Goal: Use online tool/utility

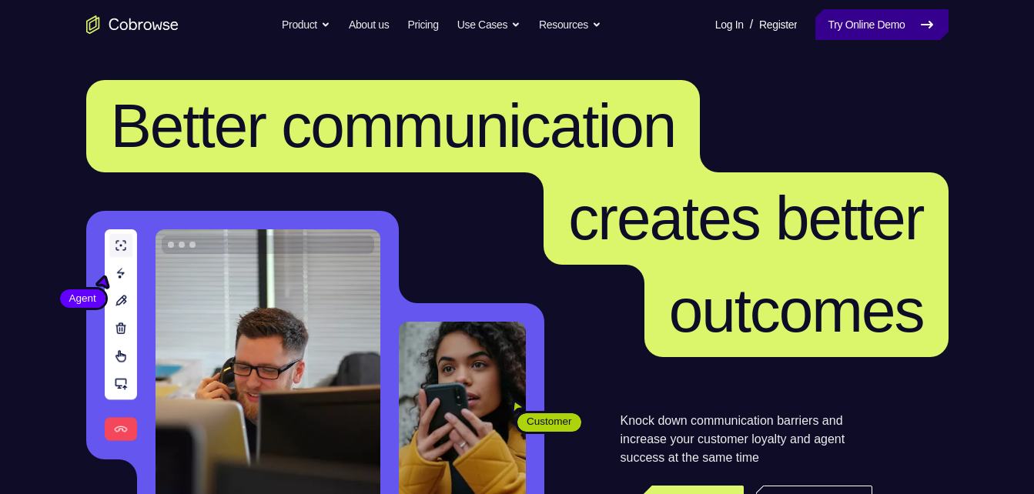
click at [875, 32] on link "Try Online Demo" at bounding box center [881, 24] width 132 height 31
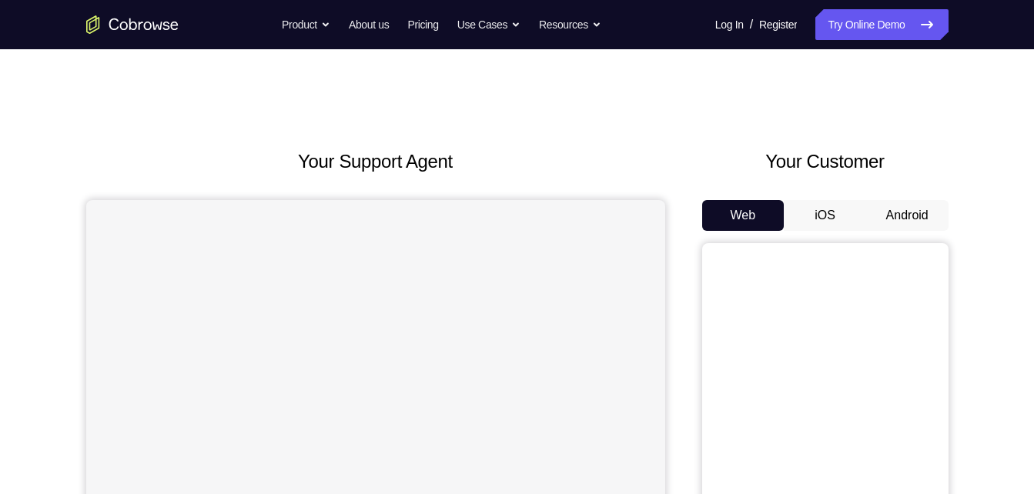
click at [893, 214] on button "Android" at bounding box center [907, 215] width 82 height 31
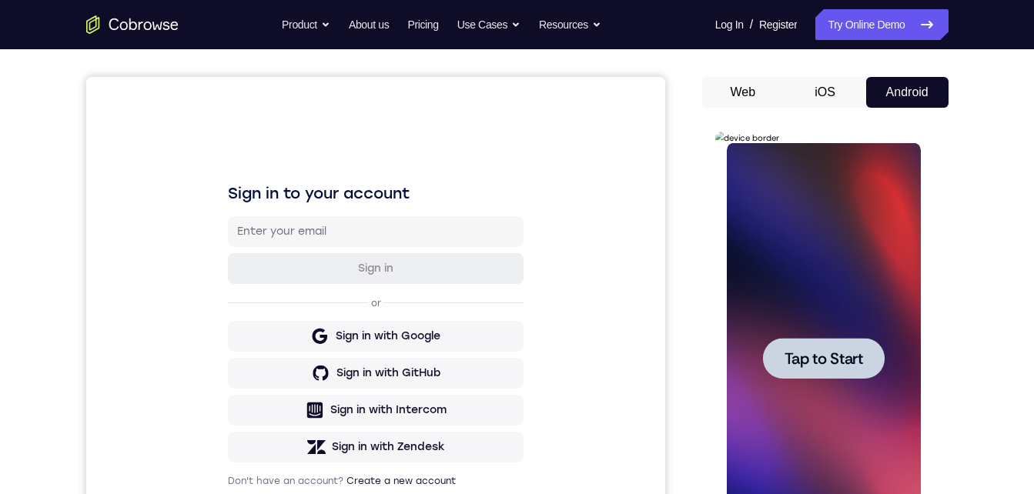
scroll to position [175, 0]
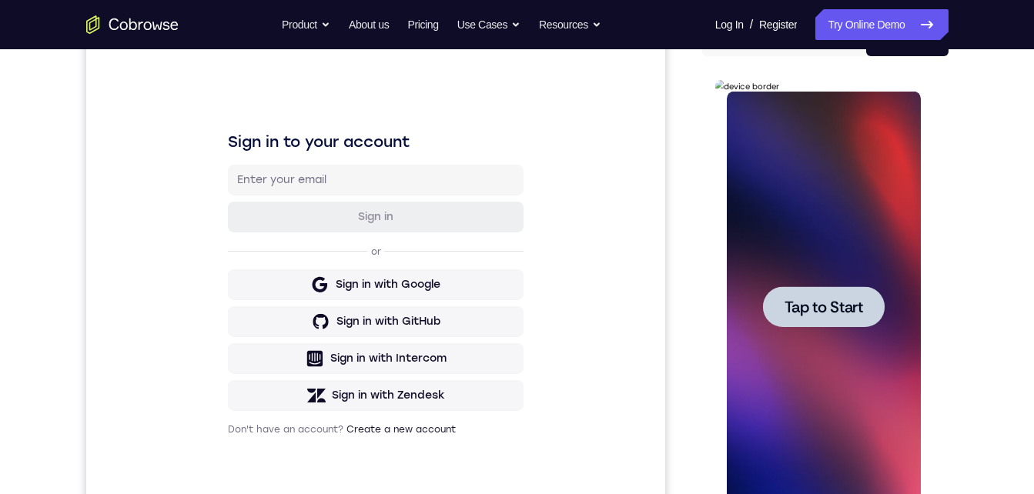
click at [821, 346] on div at bounding box center [824, 307] width 194 height 431
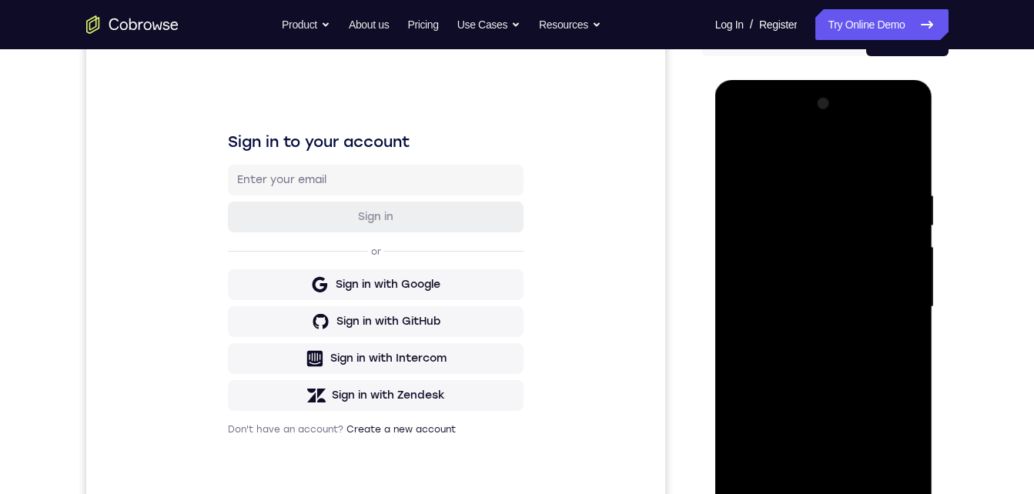
scroll to position [227, 0]
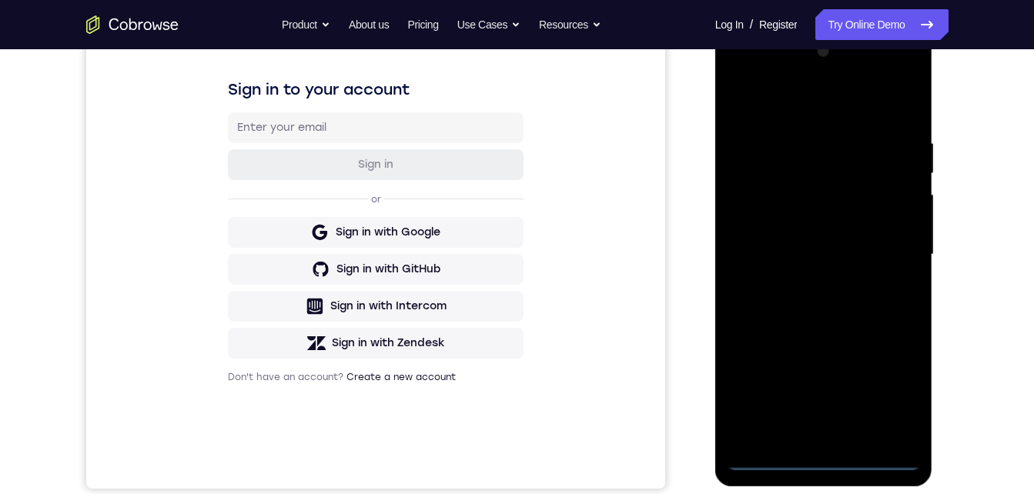
click at [825, 454] on div at bounding box center [824, 254] width 194 height 431
click at [885, 398] on div at bounding box center [824, 254] width 194 height 431
click at [752, 73] on div at bounding box center [824, 254] width 194 height 431
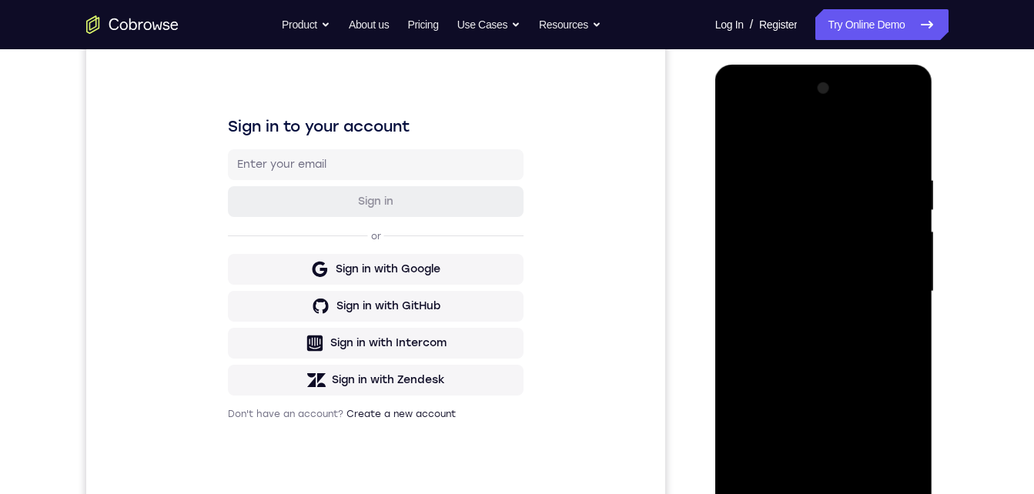
click at [893, 288] on div at bounding box center [824, 291] width 194 height 431
click at [806, 317] on div at bounding box center [824, 291] width 194 height 431
click at [817, 266] on div at bounding box center [824, 291] width 194 height 431
click at [816, 256] on div at bounding box center [824, 291] width 194 height 431
click at [795, 293] on div at bounding box center [824, 291] width 194 height 431
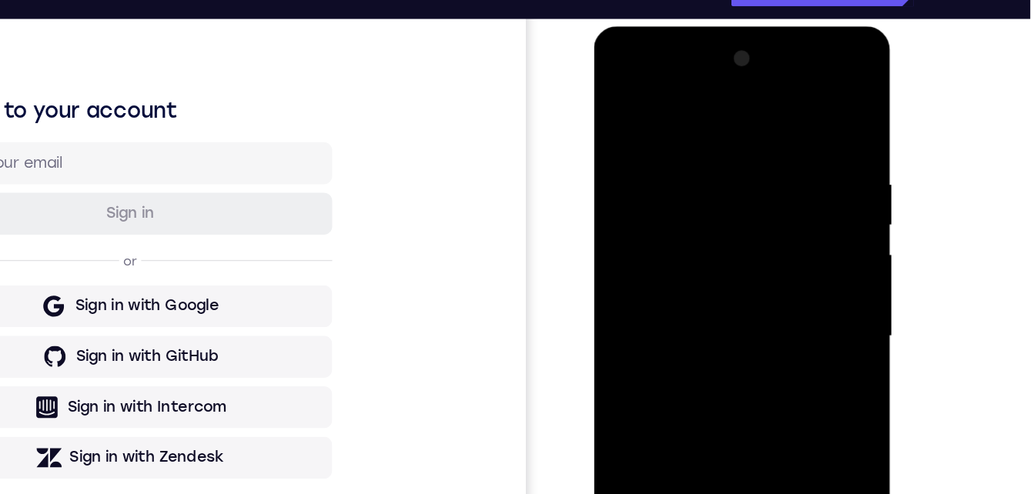
scroll to position [243, 0]
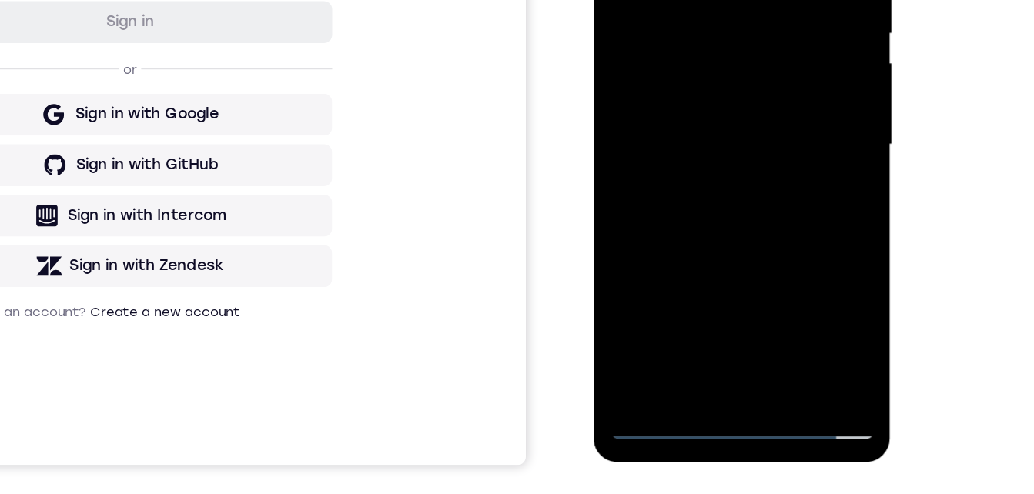
click at [711, 136] on div at bounding box center [703, 62] width 194 height 431
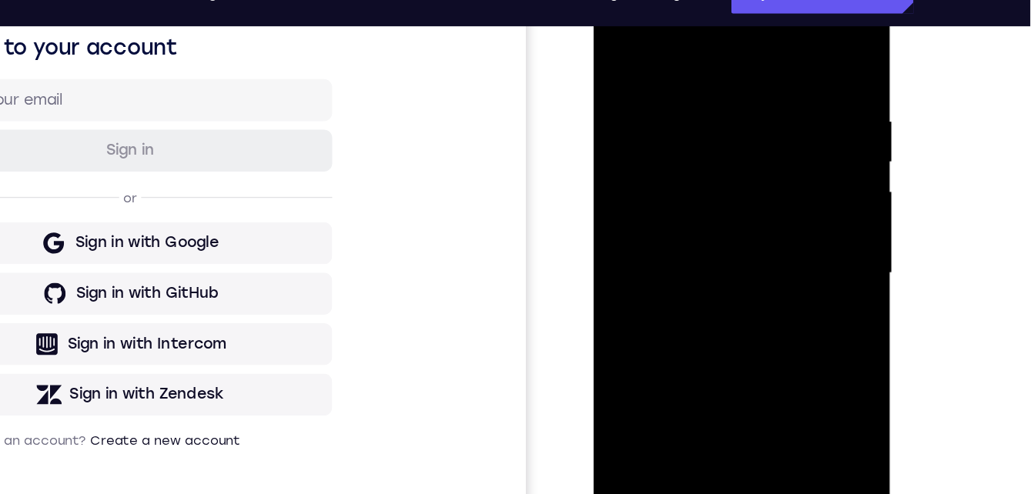
drag, startPoint x: 741, startPoint y: 43, endPoint x: 703, endPoint y: 10, distance: 50.2
click at [695, 2] on div at bounding box center [703, 190] width 194 height 431
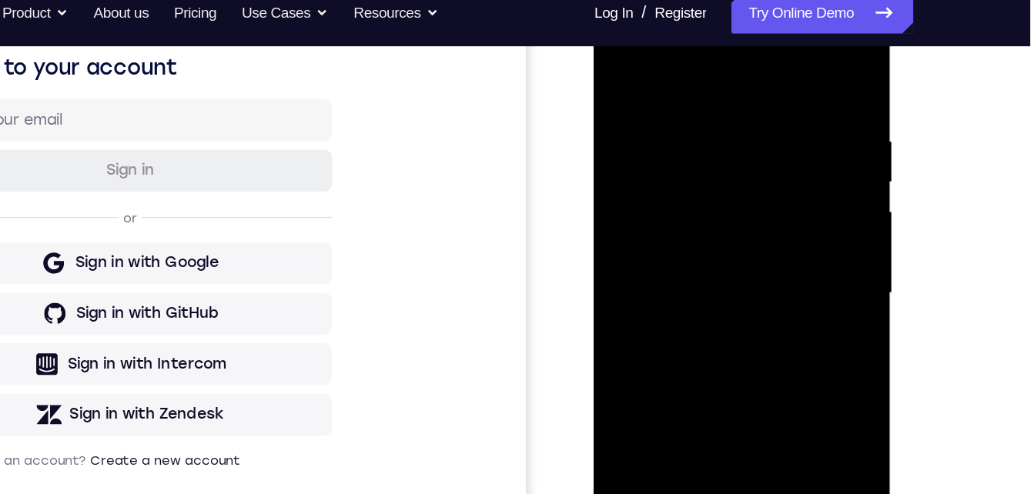
click at [713, 61] on div at bounding box center [703, 210] width 194 height 431
click at [682, 54] on div at bounding box center [703, 210] width 194 height 431
drag, startPoint x: 778, startPoint y: 68, endPoint x: 759, endPoint y: 32, distance: 41.0
click at [759, 31] on div at bounding box center [703, 210] width 194 height 431
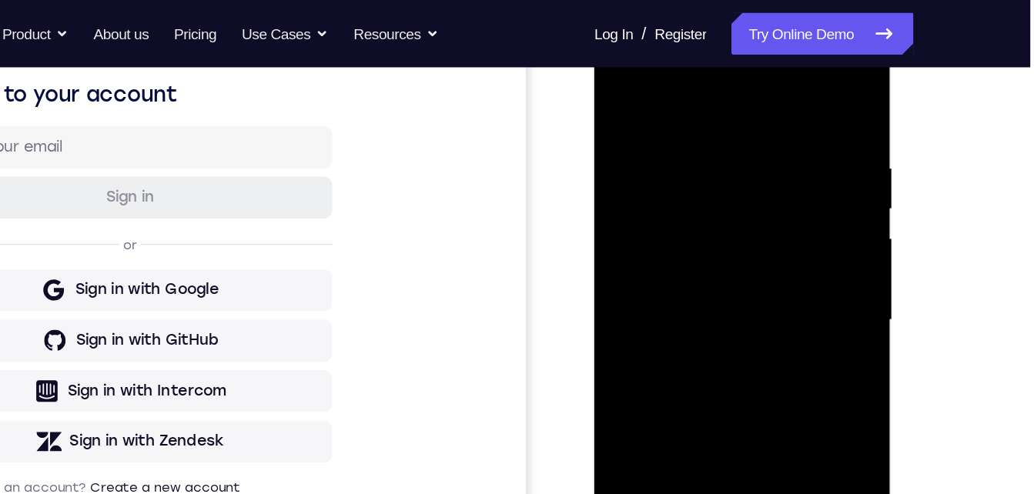
click at [744, 412] on div at bounding box center [703, 237] width 194 height 431
click at [702, 322] on div at bounding box center [703, 237] width 194 height 431
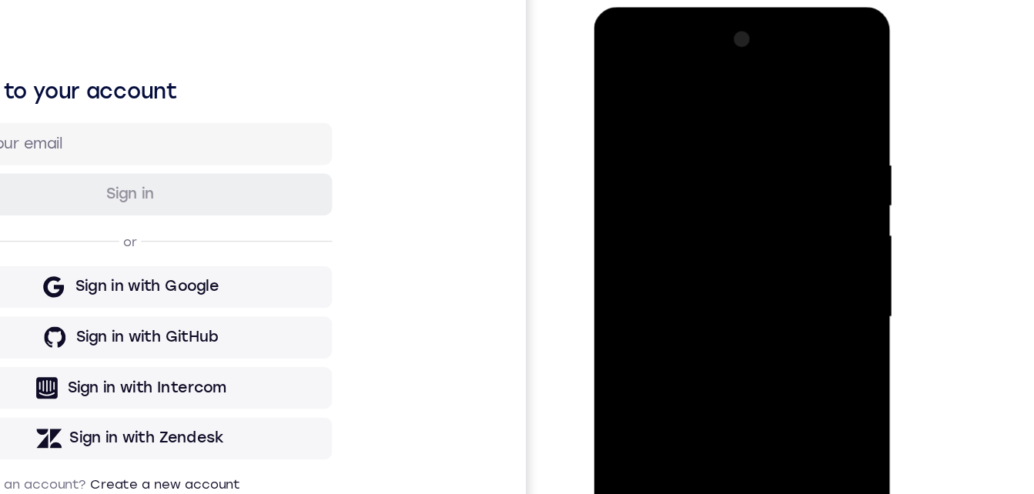
drag, startPoint x: 651, startPoint y: 90, endPoint x: 645, endPoint y: 51, distance: 39.6
click at [645, 51] on div at bounding box center [703, 233] width 194 height 431
click at [669, 209] on div at bounding box center [703, 233] width 194 height 431
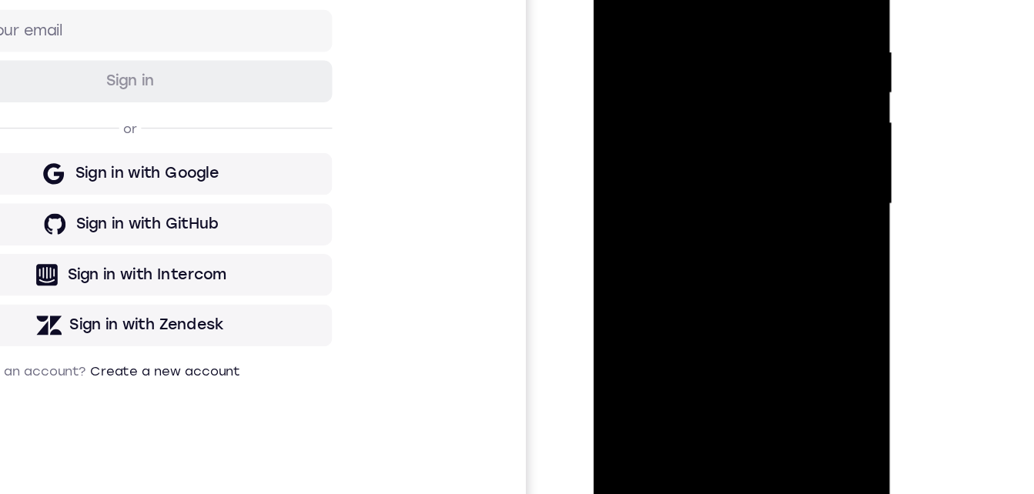
click at [618, 0] on div at bounding box center [703, 121] width 194 height 431
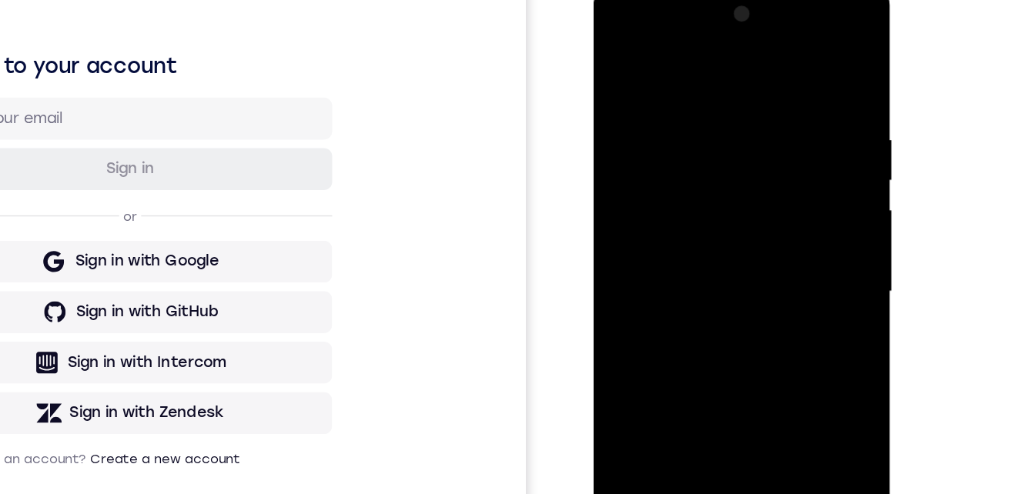
drag, startPoint x: 622, startPoint y: 53, endPoint x: 1292, endPoint y: 121, distance: 673.2
click at [622, 53] on div at bounding box center [703, 209] width 194 height 431
click at [785, 50] on div at bounding box center [703, 209] width 194 height 431
click at [690, 69] on div at bounding box center [703, 209] width 194 height 431
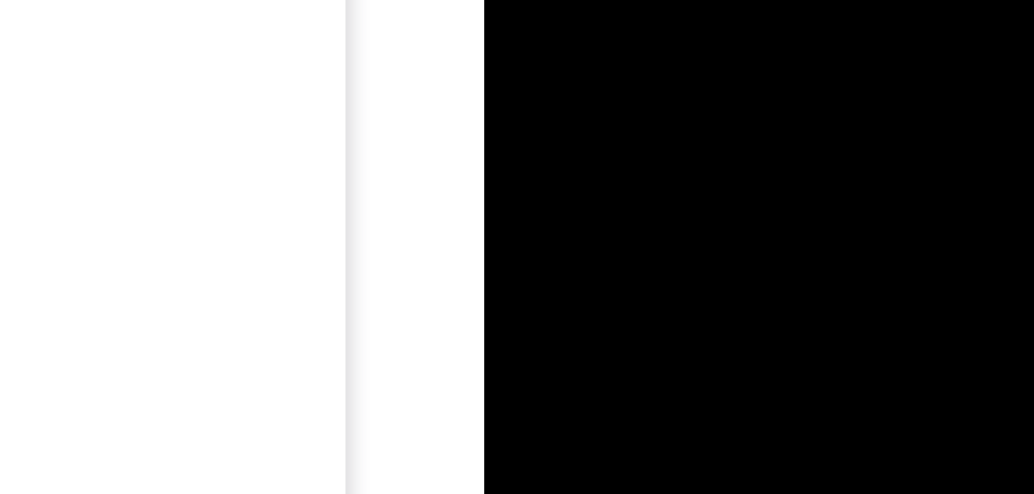
click at [548, 0] on div at bounding box center [593, 34] width 194 height 431
click at [510, 0] on div at bounding box center [593, 133] width 194 height 431
click at [554, 57] on div at bounding box center [593, 133] width 194 height 431
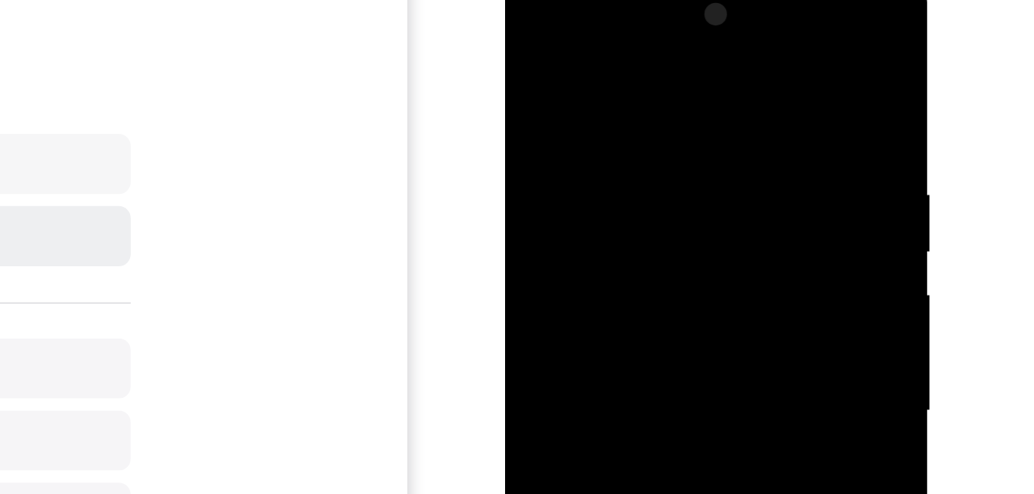
click at [648, 380] on div at bounding box center [614, 195] width 194 height 431
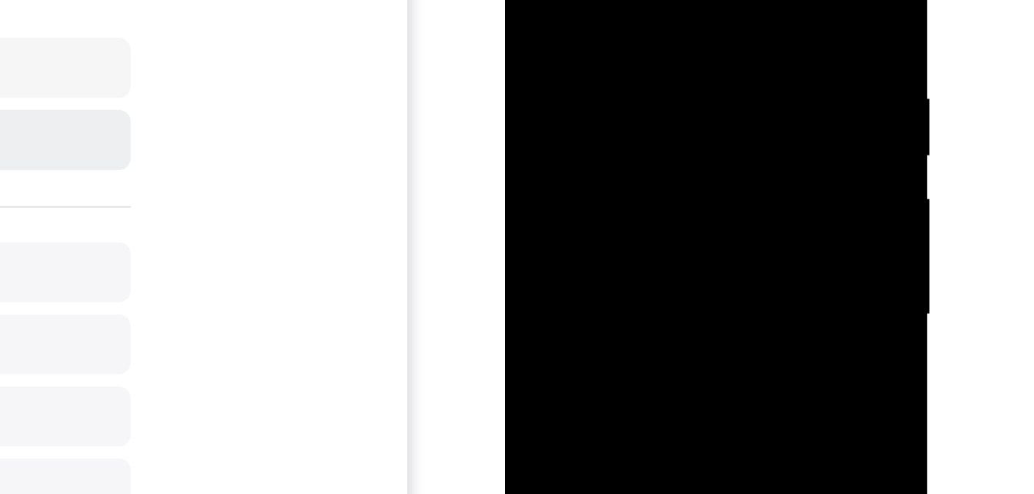
click at [529, 0] on div at bounding box center [614, 100] width 194 height 431
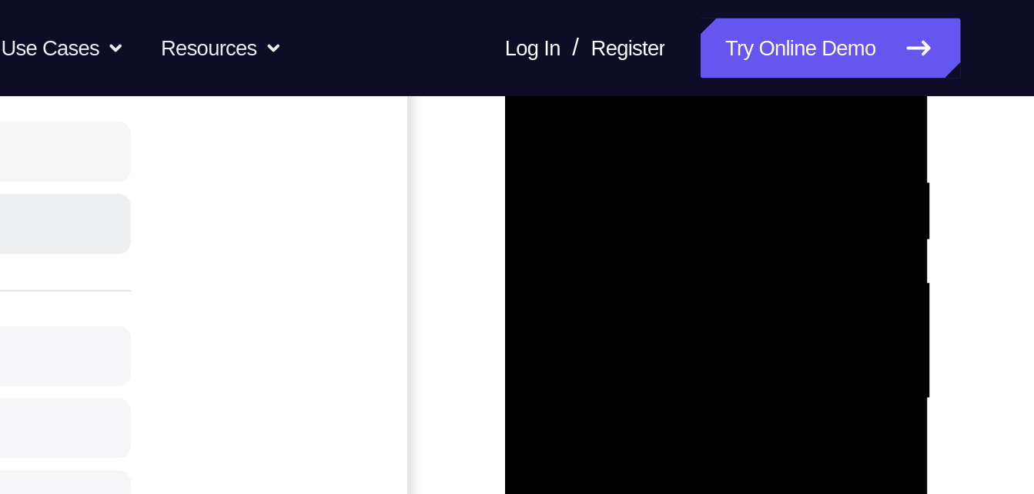
drag, startPoint x: 661, startPoint y: 99, endPoint x: 586, endPoint y: 104, distance: 74.8
click at [583, 104] on div at bounding box center [614, 183] width 194 height 431
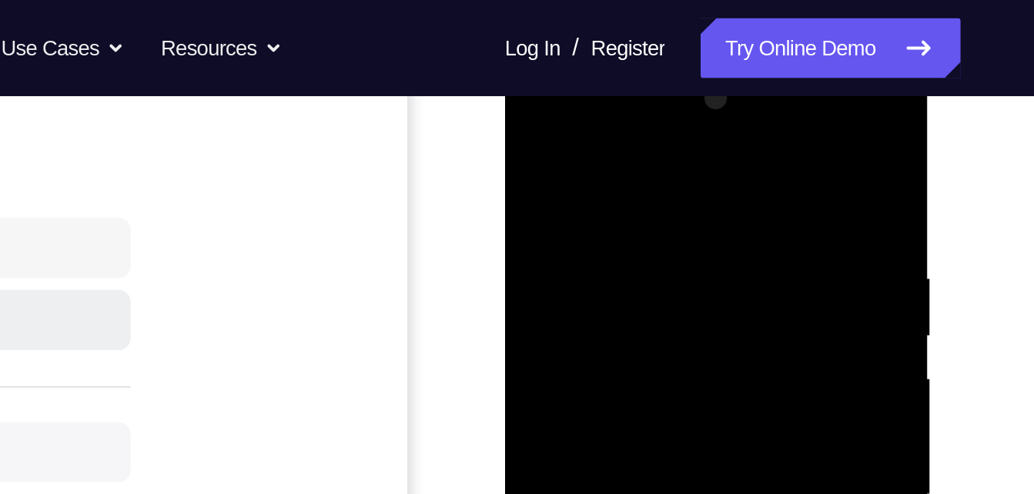
drag, startPoint x: 667, startPoint y: 188, endPoint x: 567, endPoint y: 197, distance: 100.5
click at [567, 197] on div at bounding box center [614, 279] width 194 height 431
drag, startPoint x: 668, startPoint y: 195, endPoint x: 574, endPoint y: 202, distance: 93.5
click at [571, 203] on div at bounding box center [614, 279] width 194 height 431
click at [596, 202] on div at bounding box center [614, 279] width 194 height 431
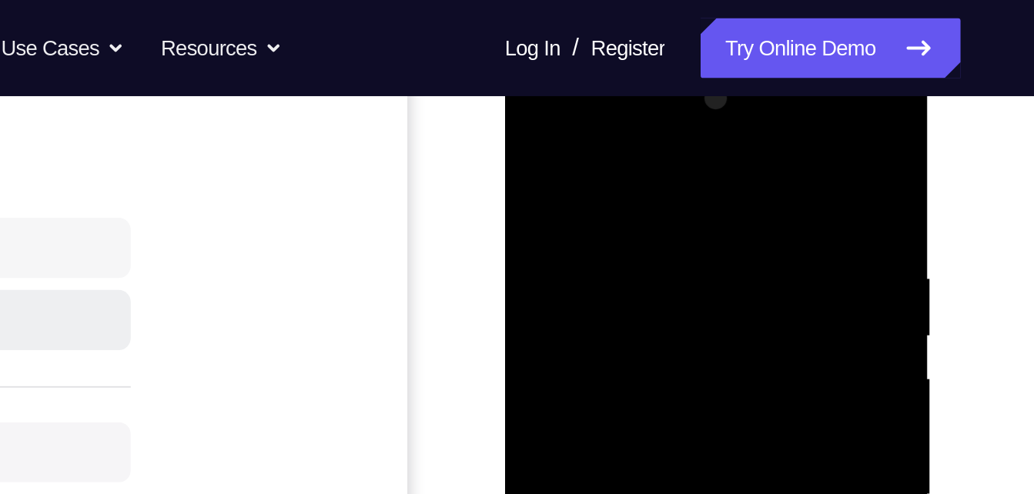
drag, startPoint x: 645, startPoint y: 199, endPoint x: 585, endPoint y: 206, distance: 60.5
click at [581, 208] on div at bounding box center [614, 279] width 194 height 431
click at [563, 213] on div at bounding box center [614, 279] width 194 height 431
click at [527, 127] on div at bounding box center [614, 279] width 194 height 431
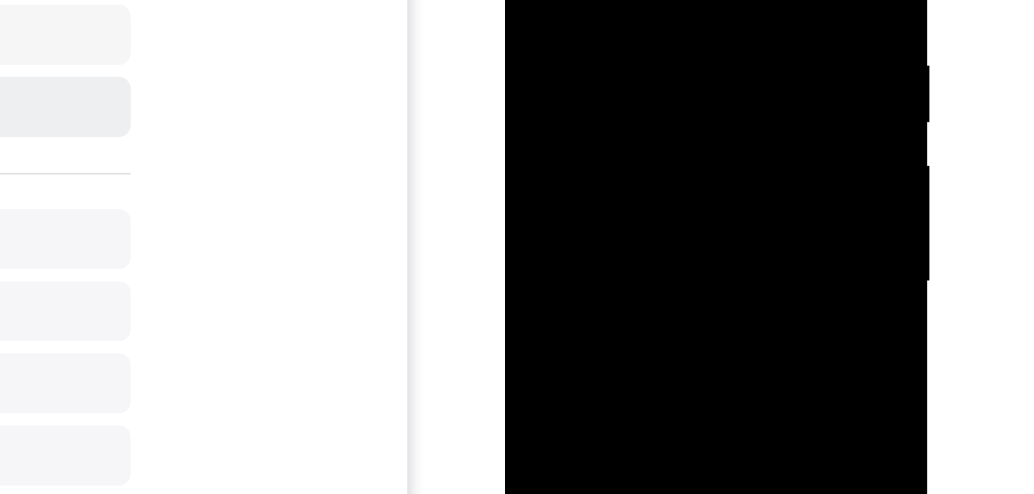
drag, startPoint x: 597, startPoint y: 13, endPoint x: 586, endPoint y: 79, distance: 66.3
click at [586, 75] on div at bounding box center [614, 66] width 194 height 431
click at [531, 158] on div at bounding box center [614, 66] width 194 height 431
drag, startPoint x: 609, startPoint y: 102, endPoint x: 599, endPoint y: 32, distance: 71.5
click at [599, 31] on div at bounding box center [614, 66] width 194 height 431
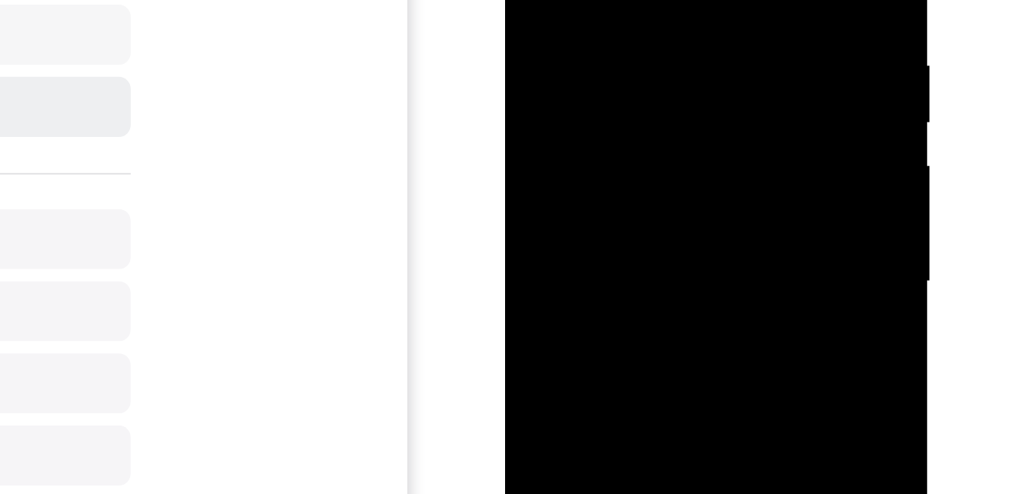
drag, startPoint x: 606, startPoint y: 116, endPoint x: 597, endPoint y: 55, distance: 62.2
click at [597, 52] on div at bounding box center [614, 66] width 194 height 431
drag, startPoint x: 610, startPoint y: 134, endPoint x: 605, endPoint y: 76, distance: 57.9
click at [605, 76] on div at bounding box center [614, 66] width 194 height 431
drag, startPoint x: 605, startPoint y: 76, endPoint x: 606, endPoint y: 28, distance: 48.5
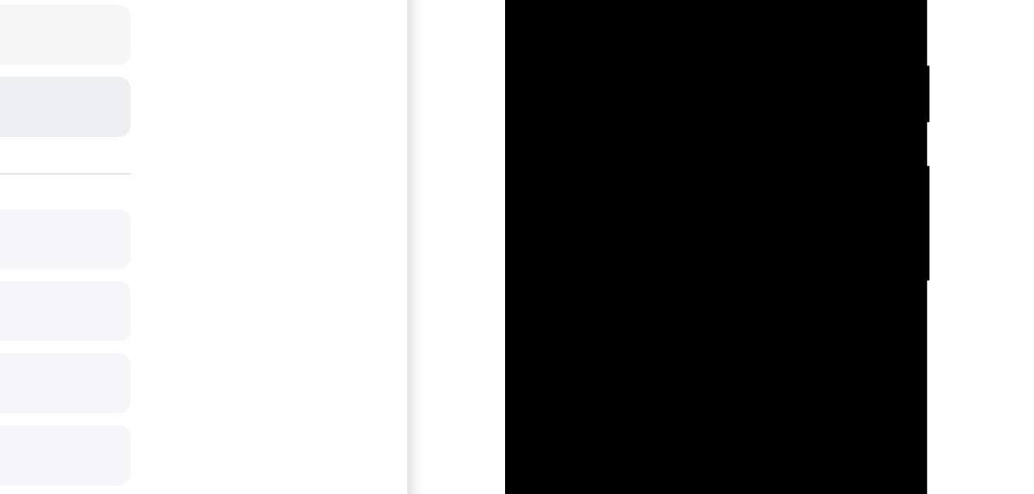
click at [606, 27] on div at bounding box center [614, 66] width 194 height 431
drag, startPoint x: 617, startPoint y: 118, endPoint x: 608, endPoint y: 71, distance: 47.9
click at [608, 70] on div at bounding box center [614, 66] width 194 height 431
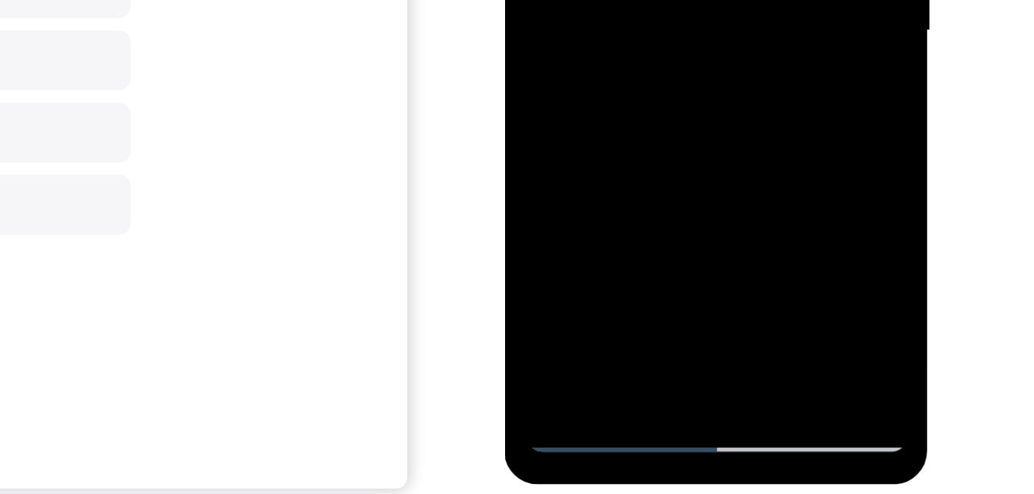
drag, startPoint x: 611, startPoint y: -109, endPoint x: 593, endPoint y: -152, distance: 45.9
drag, startPoint x: 607, startPoint y: -88, endPoint x: 591, endPoint y: -208, distance: 121.3
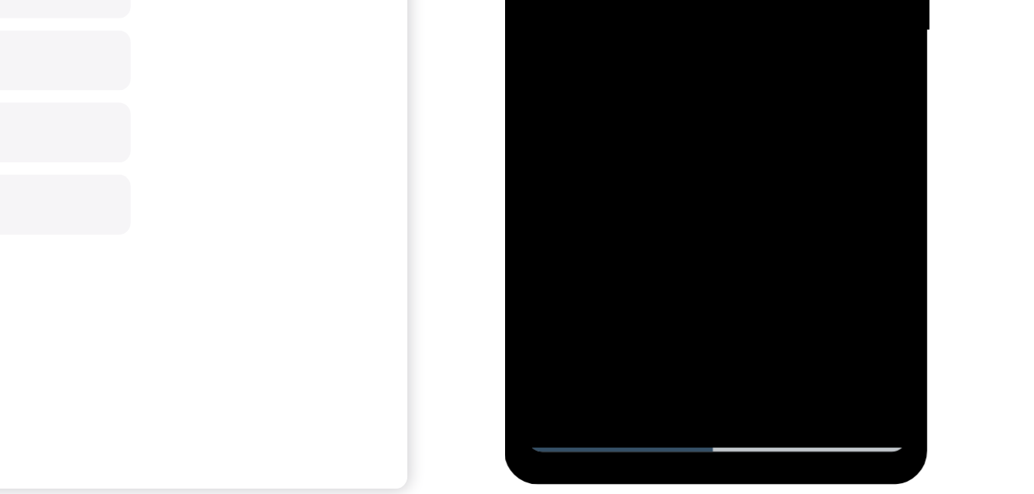
drag, startPoint x: 603, startPoint y: -105, endPoint x: 597, endPoint y: -206, distance: 101.0
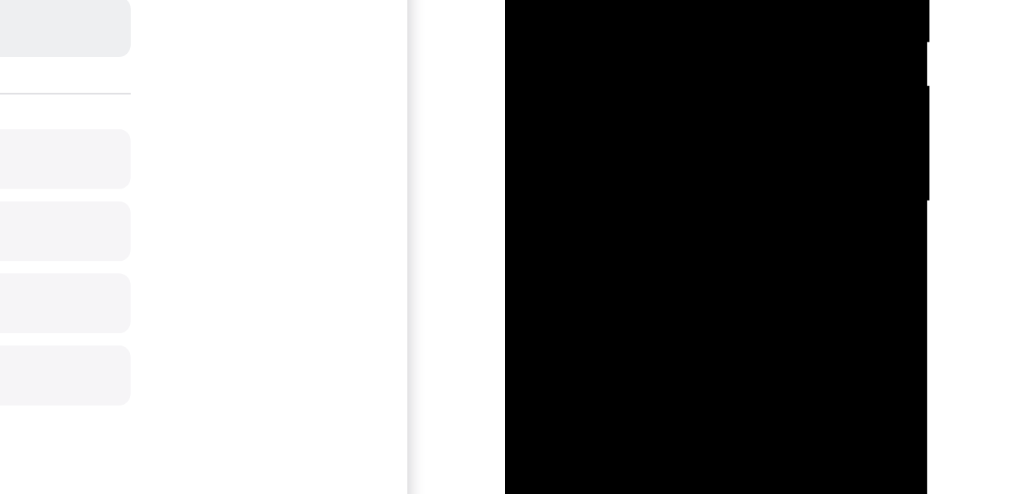
drag, startPoint x: 614, startPoint y: 72, endPoint x: 601, endPoint y: -11, distance: 83.3
drag, startPoint x: 608, startPoint y: 79, endPoint x: 607, endPoint y: -38, distance: 116.3
drag, startPoint x: 607, startPoint y: 40, endPoint x: 598, endPoint y: -20, distance: 60.6
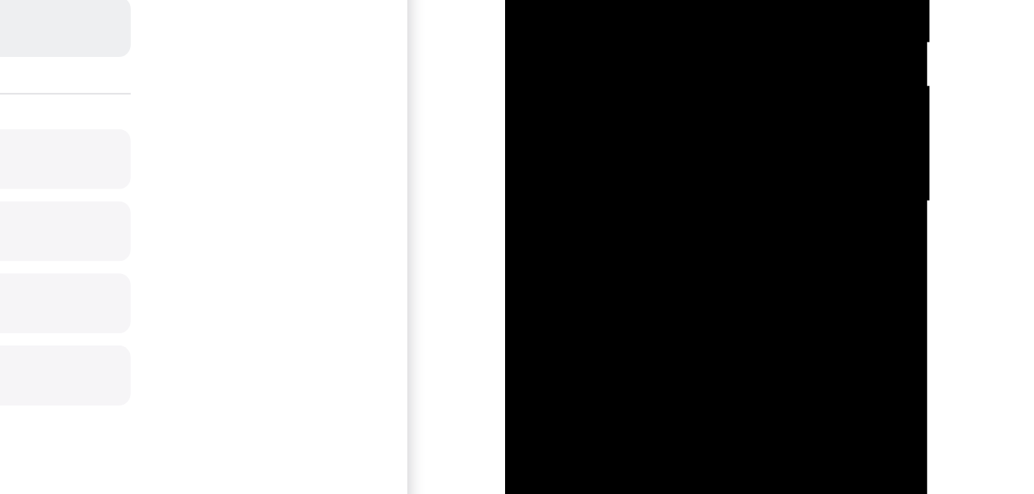
drag, startPoint x: 613, startPoint y: 35, endPoint x: 607, endPoint y: -41, distance: 76.5
drag, startPoint x: 621, startPoint y: 96, endPoint x: 607, endPoint y: -20, distance: 117.1
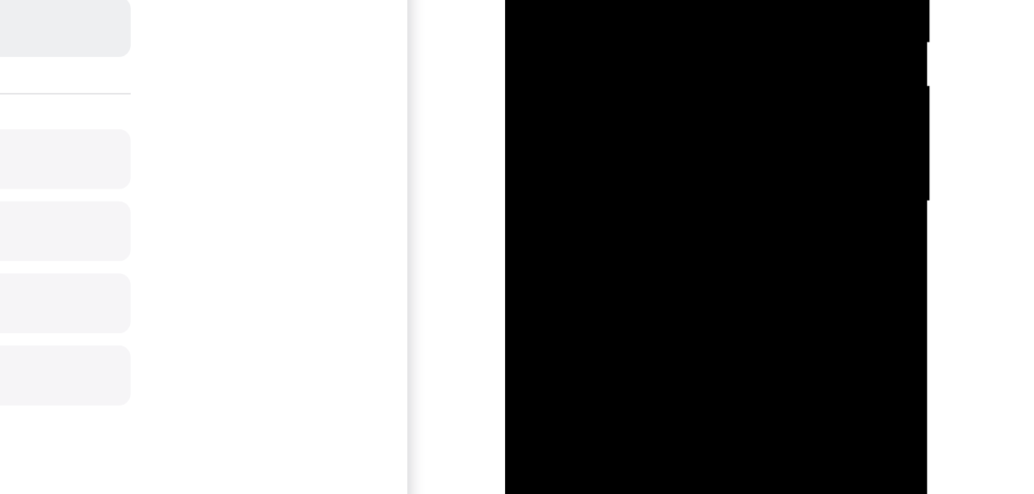
drag, startPoint x: 613, startPoint y: 46, endPoint x: 597, endPoint y: -123, distance: 170.1
drag, startPoint x: 620, startPoint y: -5, endPoint x: 608, endPoint y: -124, distance: 119.9
drag, startPoint x: 627, startPoint y: 2, endPoint x: 617, endPoint y: -87, distance: 89.9
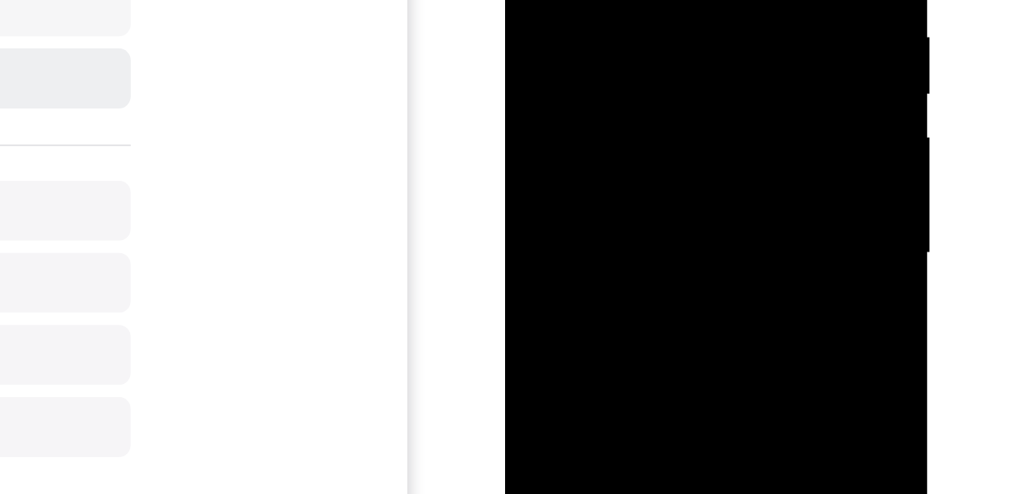
drag, startPoint x: 604, startPoint y: 3, endPoint x: 602, endPoint y: -24, distance: 27.0
click at [602, 0] on div at bounding box center [614, 37] width 194 height 431
drag, startPoint x: 603, startPoint y: 79, endPoint x: 599, endPoint y: 39, distance: 39.5
click at [598, 32] on div at bounding box center [614, 37] width 194 height 431
drag, startPoint x: 607, startPoint y: 79, endPoint x: 601, endPoint y: 25, distance: 54.3
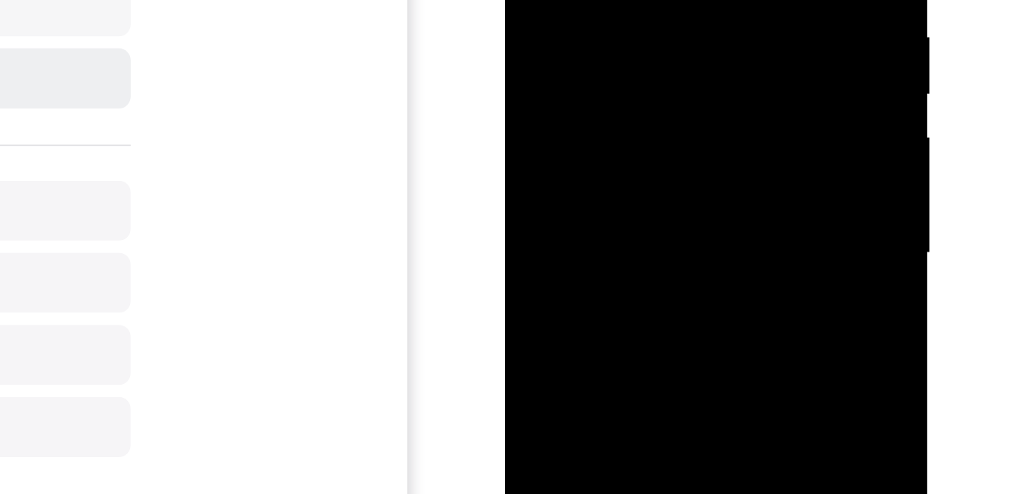
click at [601, 25] on div at bounding box center [614, 37] width 194 height 431
drag, startPoint x: 612, startPoint y: 95, endPoint x: 604, endPoint y: 33, distance: 62.8
click at [604, 31] on div at bounding box center [614, 37] width 194 height 431
drag, startPoint x: 609, startPoint y: 118, endPoint x: 608, endPoint y: 107, distance: 10.8
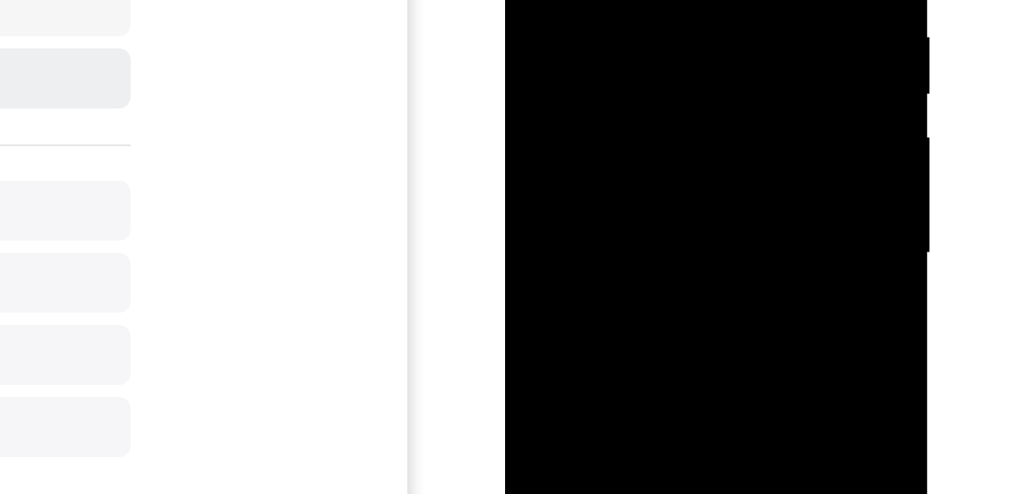
click at [608, 107] on div at bounding box center [614, 37] width 194 height 431
drag, startPoint x: 608, startPoint y: 107, endPoint x: 610, endPoint y: 76, distance: 30.8
click at [608, 90] on div at bounding box center [614, 37] width 194 height 431
drag, startPoint x: 612, startPoint y: 111, endPoint x: 603, endPoint y: 10, distance: 101.3
click at [603, 10] on div at bounding box center [614, 37] width 194 height 431
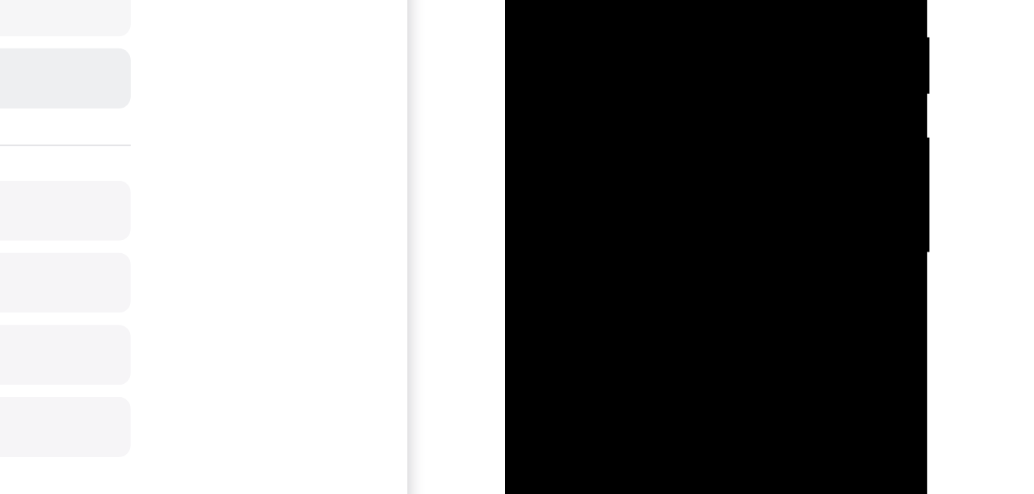
click at [600, 0] on div at bounding box center [614, 37] width 194 height 431
drag, startPoint x: 615, startPoint y: 49, endPoint x: 608, endPoint y: -19, distance: 68.9
click at [608, 0] on div at bounding box center [614, 37] width 194 height 431
drag, startPoint x: 607, startPoint y: 72, endPoint x: 600, endPoint y: -8, distance: 80.4
click at [600, 0] on div at bounding box center [614, 37] width 194 height 431
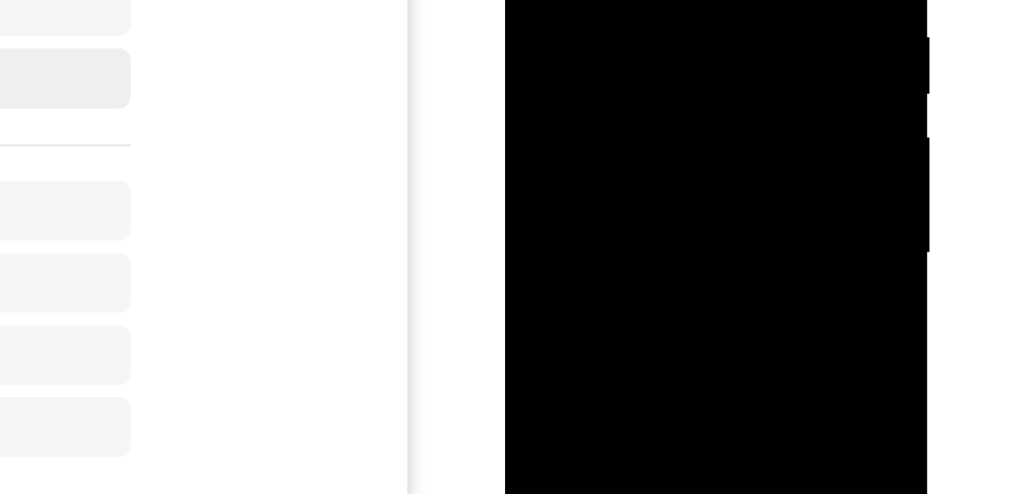
drag
click at [602, 0] on div at bounding box center [614, 37] width 194 height 431
click at [595, 0] on div at bounding box center [614, 37] width 194 height 431
click at [624, 0] on div at bounding box center [614, 37] width 194 height 431
click at [605, 3] on div at bounding box center [614, 37] width 194 height 431
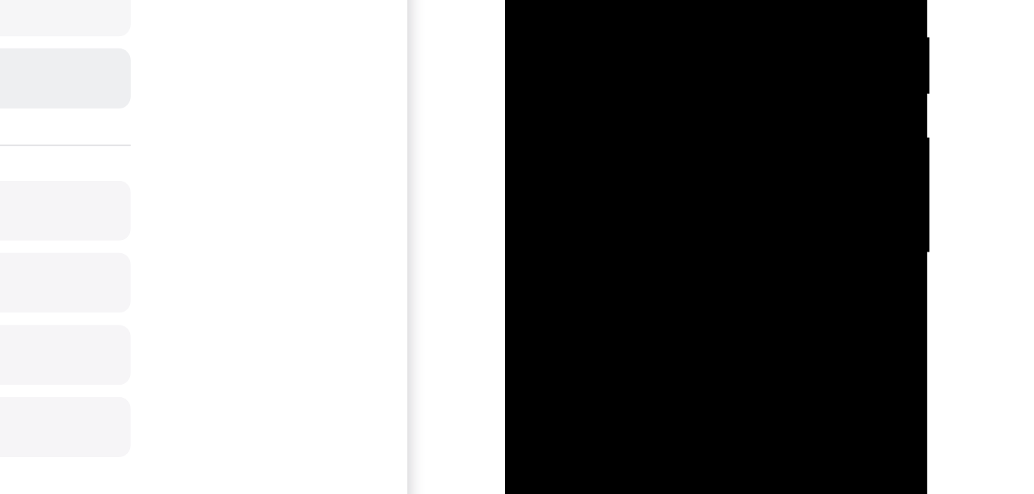
click at [605, 0] on div at bounding box center [614, 37] width 194 height 431
click at [591, 0] on div at bounding box center [614, 37] width 194 height 431
click at [592, 0] on div at bounding box center [614, 37] width 194 height 431
click at [593, 0] on div at bounding box center [614, 37] width 194 height 431
click at [602, 0] on div at bounding box center [614, 37] width 194 height 431
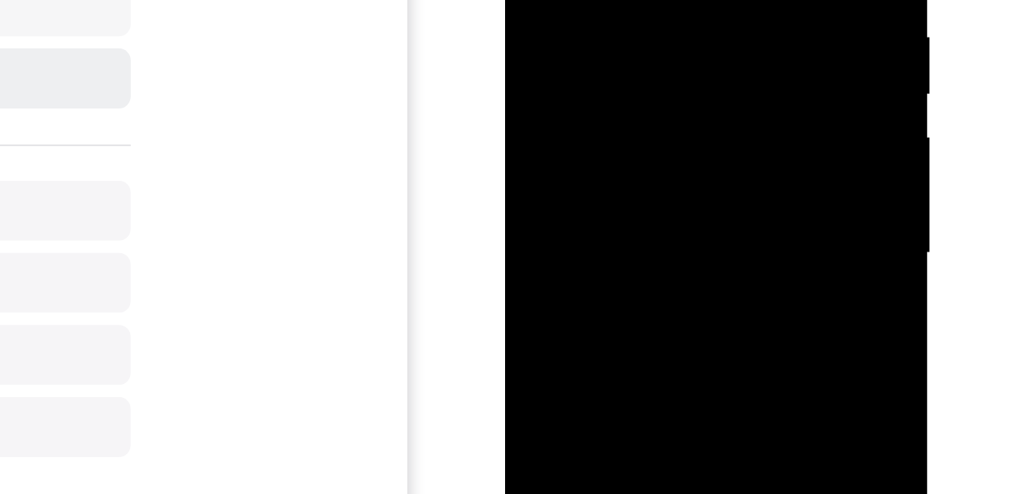
click at [595, 0] on div at bounding box center [614, 37] width 194 height 431
click at [608, 0] on div at bounding box center [614, 37] width 194 height 431
click at [617, 0] on div at bounding box center [614, 37] width 194 height 431
click at [601, 0] on div at bounding box center [614, 37] width 194 height 431
click at [697, 42] on div at bounding box center [614, 37] width 194 height 431
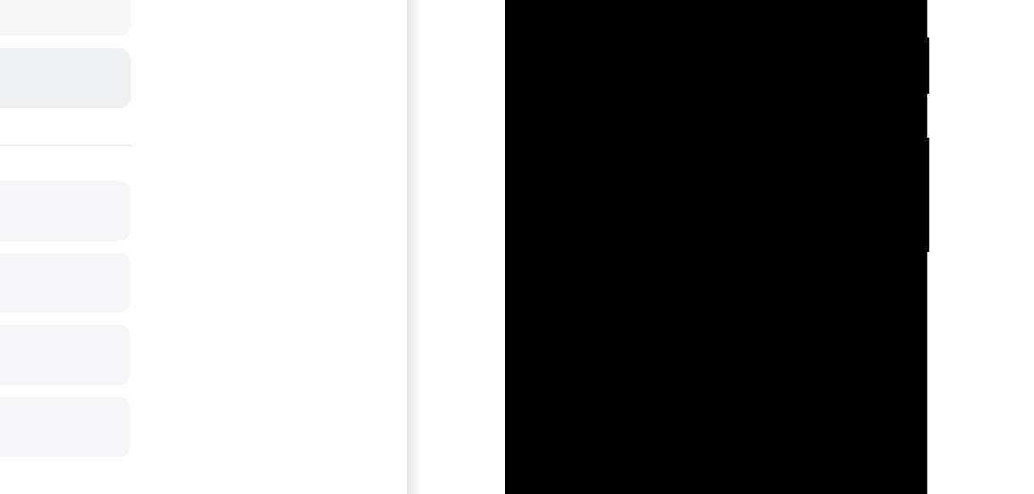
click at [697, 42] on div at bounding box center [614, 37] width 194 height 431
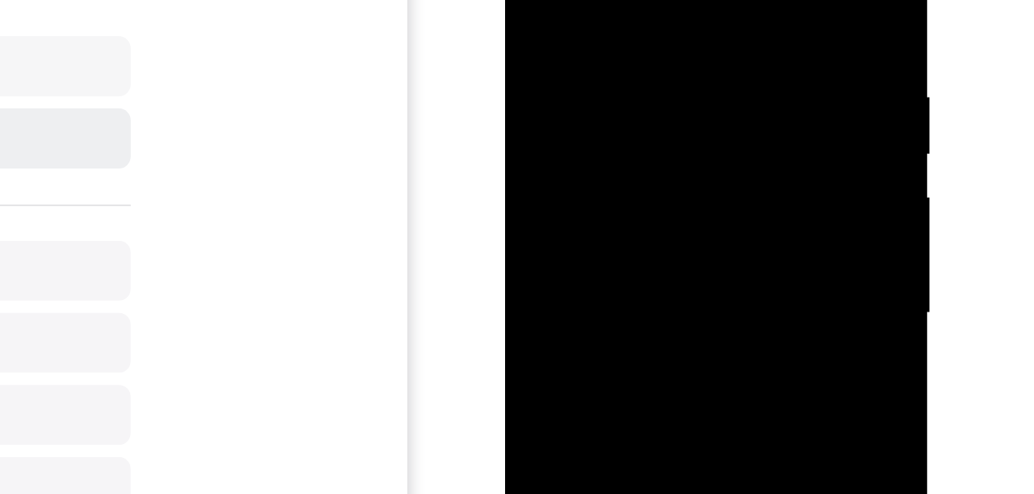
click at [695, 98] on div at bounding box center [614, 98] width 194 height 431
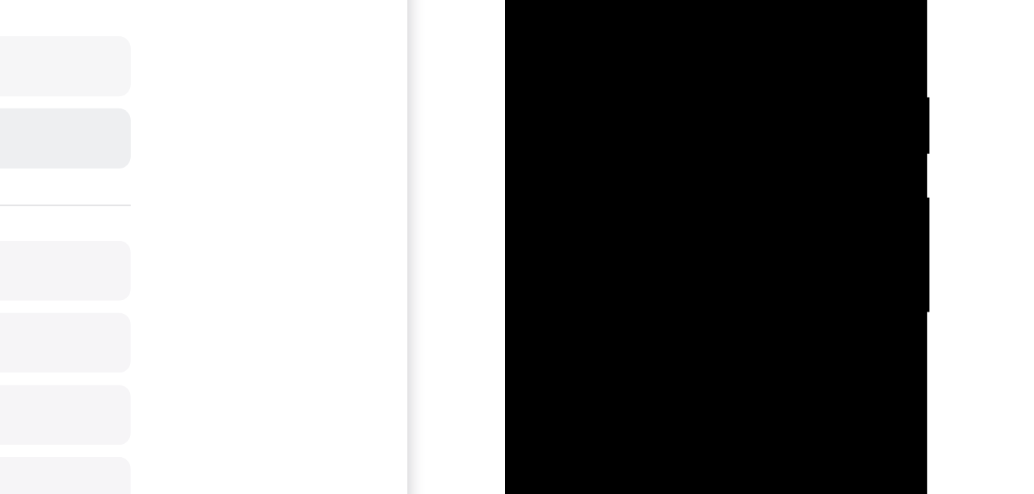
click at [696, 104] on div at bounding box center [614, 98] width 194 height 431
drag, startPoint x: 619, startPoint y: 109, endPoint x: 615, endPoint y: -1, distance: 110.2
click at [614, 0] on div at bounding box center [614, 98] width 194 height 431
drag, startPoint x: 631, startPoint y: 115, endPoint x: 617, endPoint y: 15, distance: 101.9
click at [617, 8] on div at bounding box center [614, 98] width 194 height 431
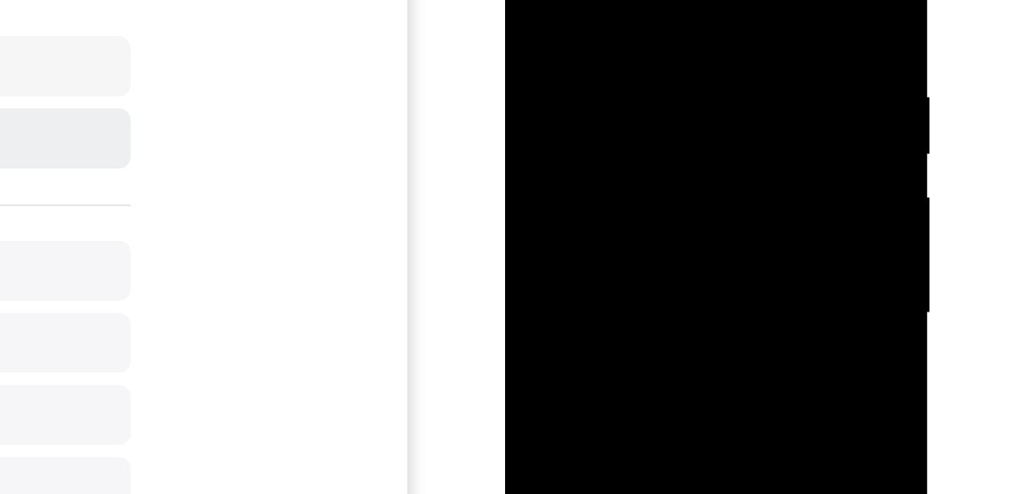
drag, startPoint x: 614, startPoint y: 112, endPoint x: 603, endPoint y: 14, distance: 98.5
click at [603, 9] on div at bounding box center [614, 98] width 194 height 431
drag, startPoint x: 611, startPoint y: 107, endPoint x: 601, endPoint y: 45, distance: 63.0
click at [601, 38] on div at bounding box center [614, 98] width 194 height 431
drag, startPoint x: 600, startPoint y: 34, endPoint x: 603, endPoint y: 89, distance: 55.5
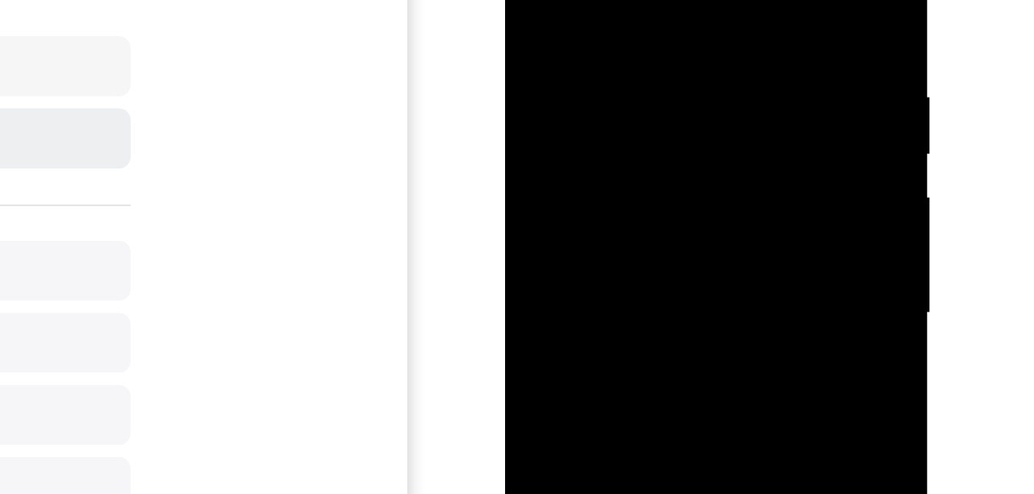
click at [599, 16] on div at bounding box center [614, 98] width 194 height 431
click at [614, 0] on div at bounding box center [614, 98] width 194 height 431
drag, startPoint x: 598, startPoint y: -22, endPoint x: 597, endPoint y: -30, distance: 7.9
click at [596, 0] on div at bounding box center [614, 98] width 194 height 431
drag, startPoint x: 601, startPoint y: 114, endPoint x: 618, endPoint y: 16, distance: 99.4
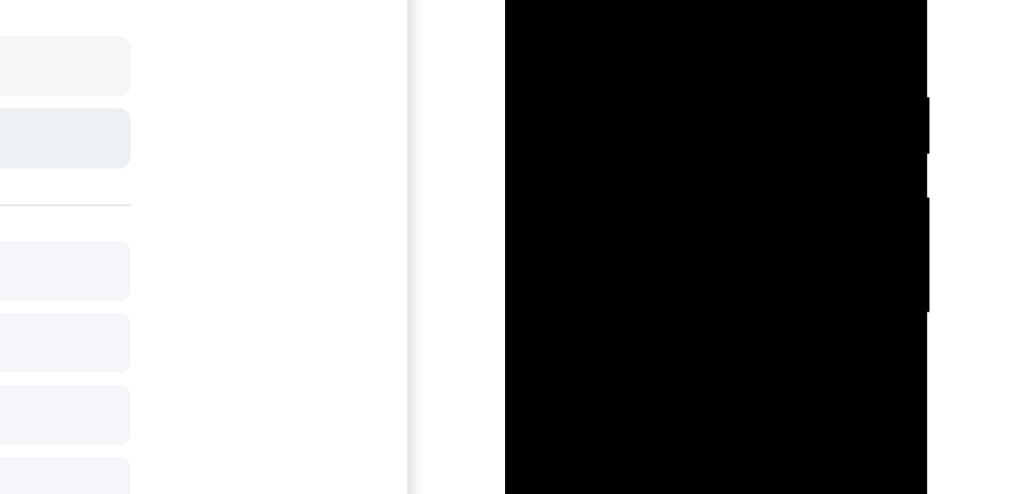
click at [618, 16] on div at bounding box center [614, 98] width 194 height 431
drag, startPoint x: 601, startPoint y: 122, endPoint x: 604, endPoint y: -31, distance: 152.5
click at [604, 0] on div at bounding box center [614, 98] width 194 height 431
drag, startPoint x: 609, startPoint y: 46, endPoint x: 610, endPoint y: 26, distance: 20.0
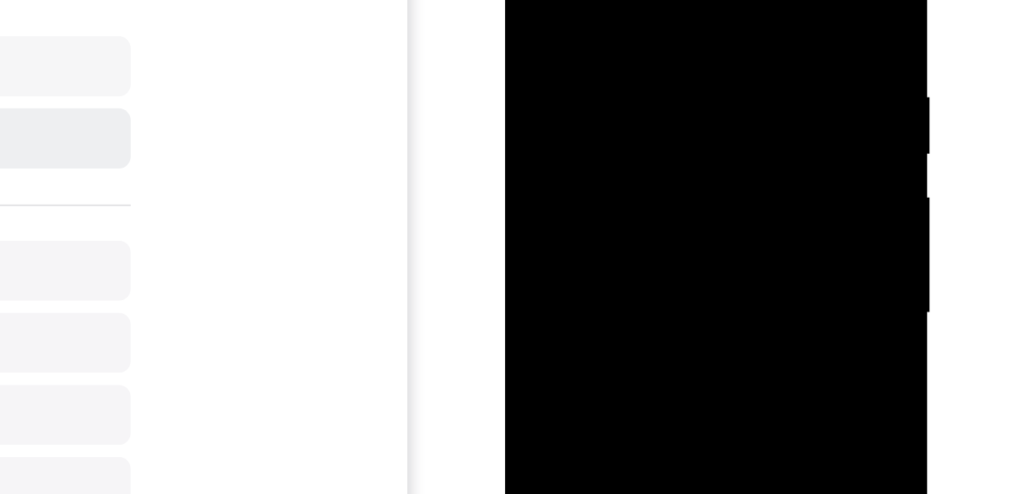
click at [610, 26] on div at bounding box center [614, 98] width 194 height 431
drag, startPoint x: 609, startPoint y: 104, endPoint x: 602, endPoint y: -11, distance: 114.9
click at [601, 0] on div at bounding box center [614, 98] width 194 height 431
drag, startPoint x: 601, startPoint y: 20, endPoint x: 598, endPoint y: 3, distance: 17.2
click at [599, 2] on div at bounding box center [614, 98] width 194 height 431
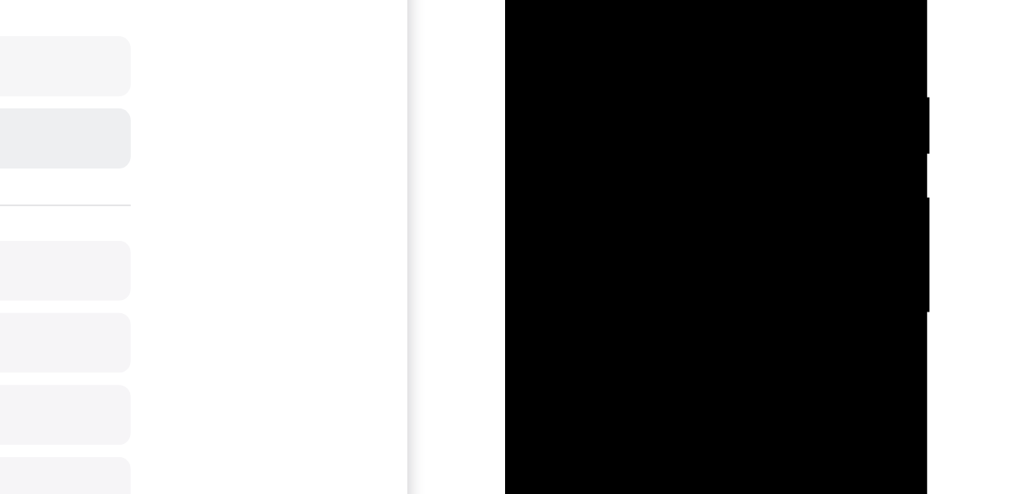
drag, startPoint x: 607, startPoint y: 146, endPoint x: 595, endPoint y: 43, distance: 103.8
click at [595, 42] on div at bounding box center [614, 98] width 194 height 431
drag, startPoint x: 609, startPoint y: 142, endPoint x: 600, endPoint y: 114, distance: 29.2
click at [600, 54] on div at bounding box center [614, 98] width 194 height 431
drag, startPoint x: 607, startPoint y: 64, endPoint x: 605, endPoint y: 29, distance: 34.7
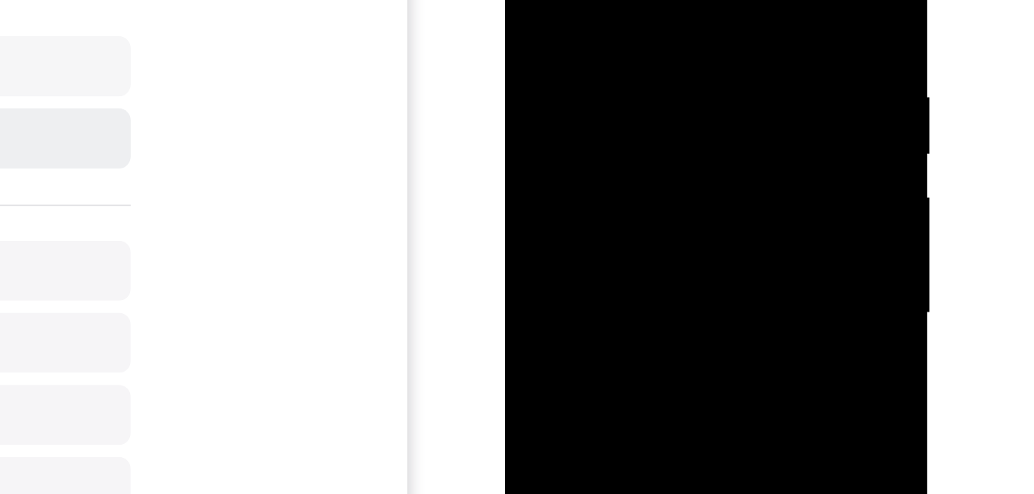
click at [605, 28] on div at bounding box center [614, 98] width 194 height 431
drag, startPoint x: 608, startPoint y: 4, endPoint x: 607, endPoint y: -12, distance: 16.2
click at [607, 0] on div at bounding box center [614, 98] width 194 height 431
drag, startPoint x: 624, startPoint y: 108, endPoint x: 627, endPoint y: 14, distance: 94.0
click at [627, 12] on div at bounding box center [614, 98] width 194 height 431
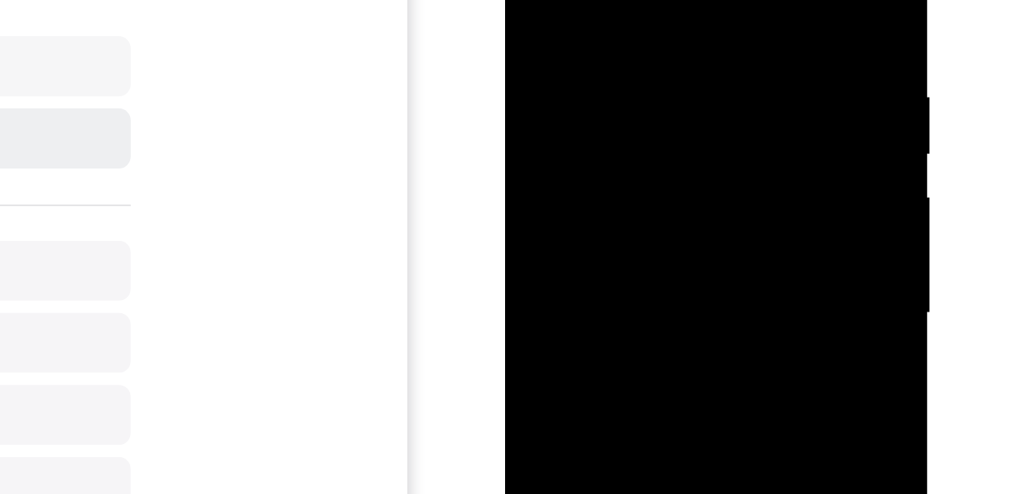
drag, startPoint x: 629, startPoint y: 130, endPoint x: 624, endPoint y: -2, distance: 132.5
click at [624, 0] on div at bounding box center [614, 98] width 194 height 431
click at [581, 274] on div at bounding box center [614, 98] width 194 height 431
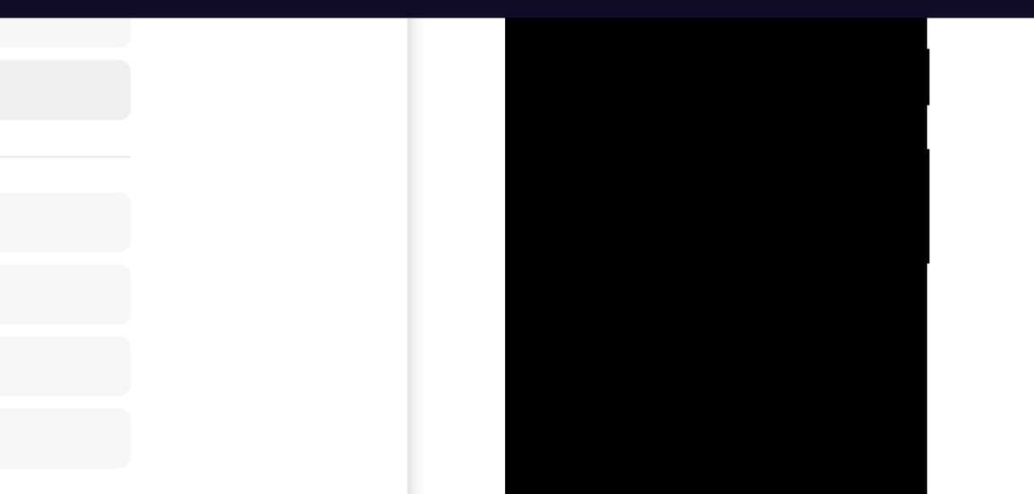
drag, startPoint x: 581, startPoint y: 226, endPoint x: 584, endPoint y: 142, distance: 84.0
click at [585, 142] on div at bounding box center [614, 49] width 194 height 431
click at [588, 0] on div at bounding box center [614, 49] width 194 height 431
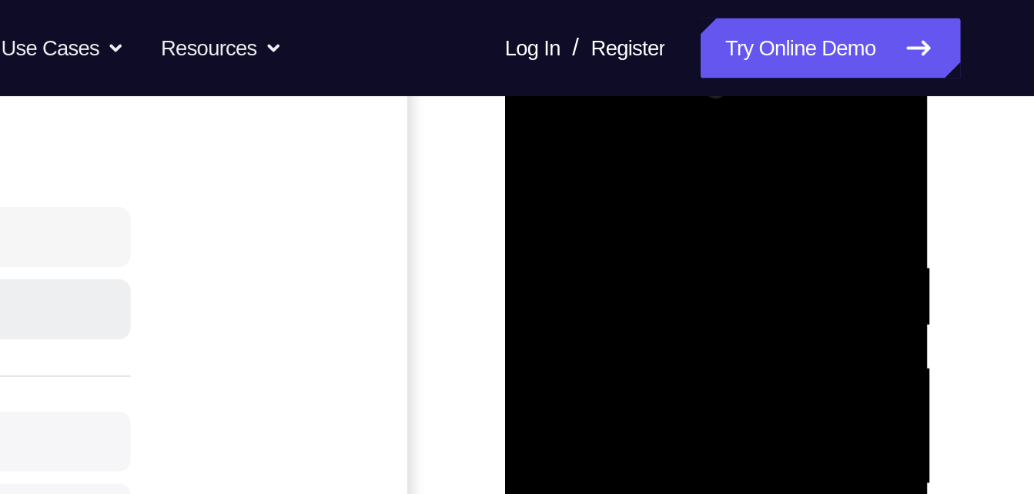
click at [536, 162] on div at bounding box center [614, 268] width 194 height 431
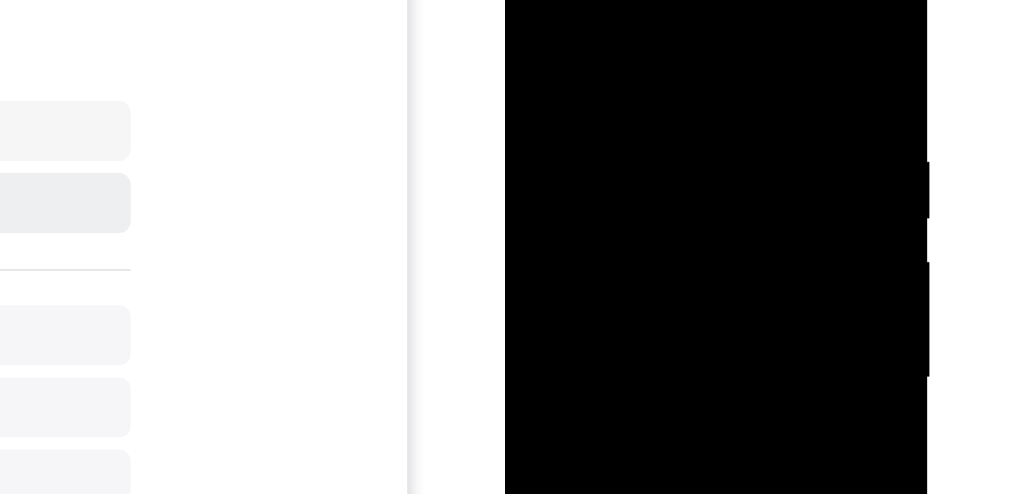
click at [568, 52] on div at bounding box center [614, 163] width 194 height 431
click at [546, 54] on div at bounding box center [614, 163] width 194 height 431
click at [546, 57] on div at bounding box center [614, 163] width 194 height 431
click at [545, 66] on div at bounding box center [614, 163] width 194 height 431
click at [543, 56] on div at bounding box center [614, 163] width 194 height 431
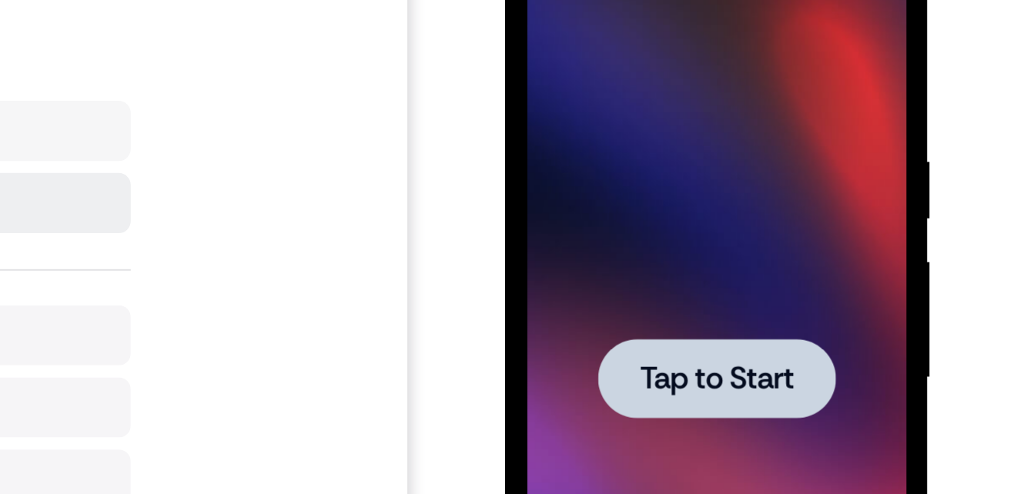
scroll to position [140, 0]
